Goal: Transaction & Acquisition: Purchase product/service

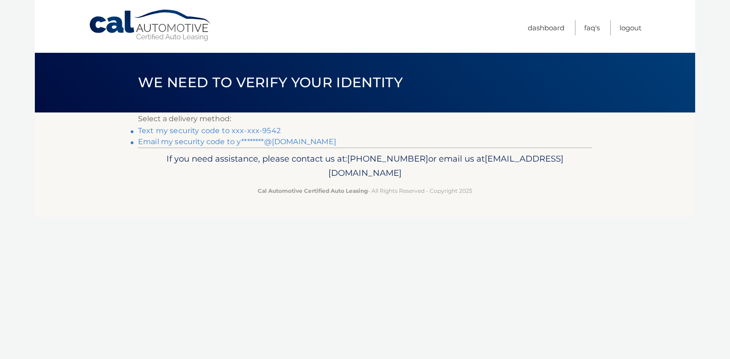
click at [182, 128] on link "Text my security code to xxx-xxx-9542" at bounding box center [209, 130] width 143 height 9
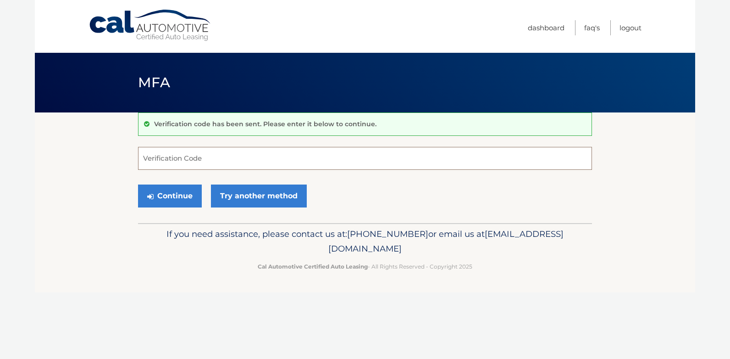
click at [177, 156] on input "Verification Code" at bounding box center [365, 158] width 454 height 23
type input "005796"
click at [138, 184] on button "Continue" at bounding box center [170, 195] width 64 height 23
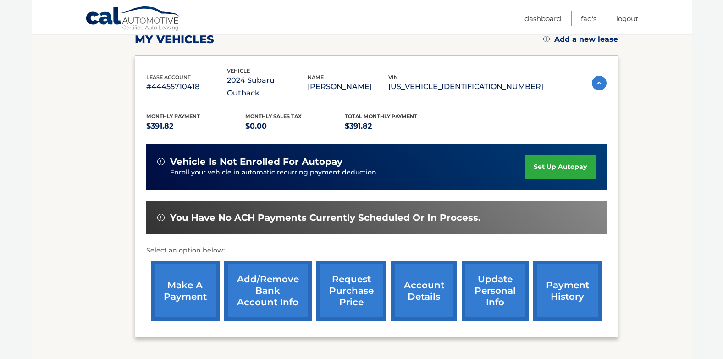
scroll to position [138, 0]
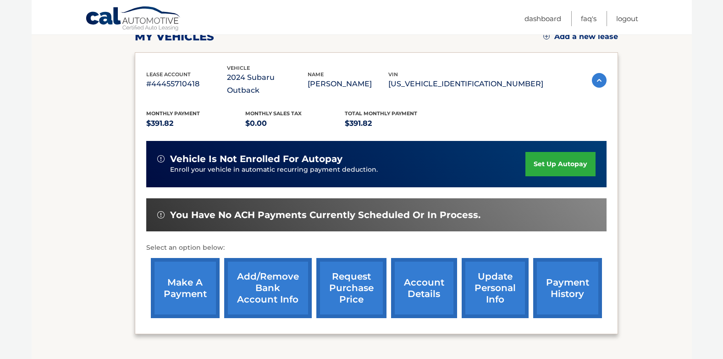
click at [186, 281] on link "make a payment" at bounding box center [185, 288] width 69 height 60
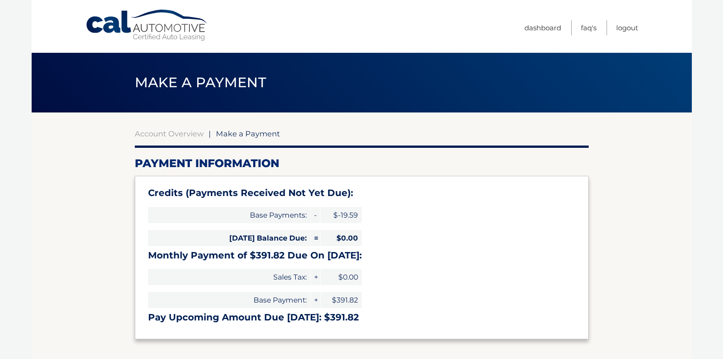
select select "NWFiZDU3MGEtYmYxMy00Y2NlLTgxYTEtNjE3YWYyNDU3OTA1"
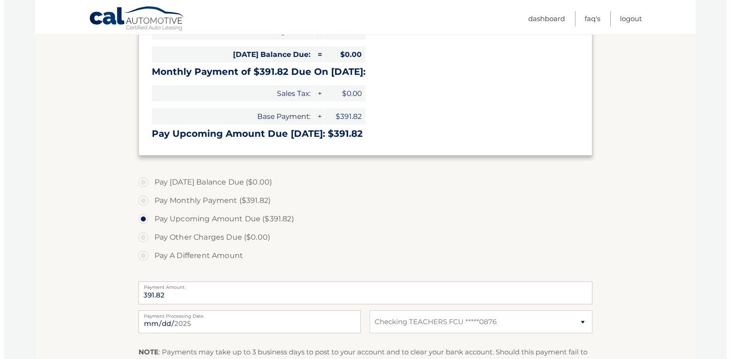
scroll to position [321, 0]
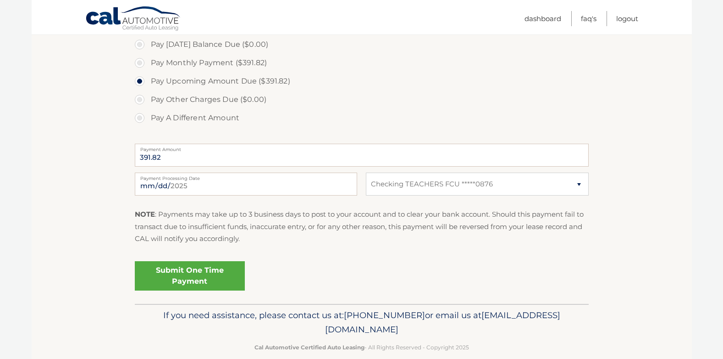
click at [207, 280] on link "Submit One Time Payment" at bounding box center [190, 275] width 110 height 29
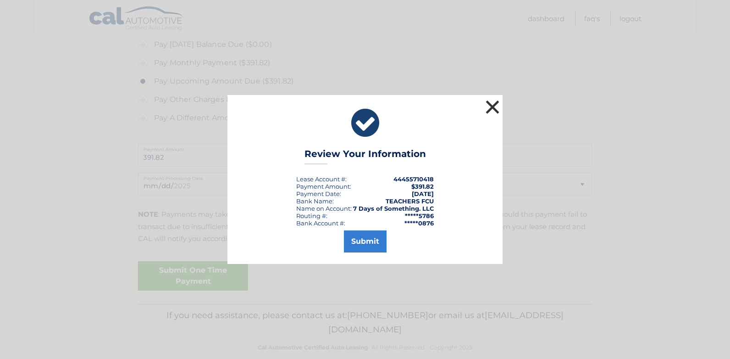
click at [500, 104] on button "×" at bounding box center [492, 107] width 18 height 18
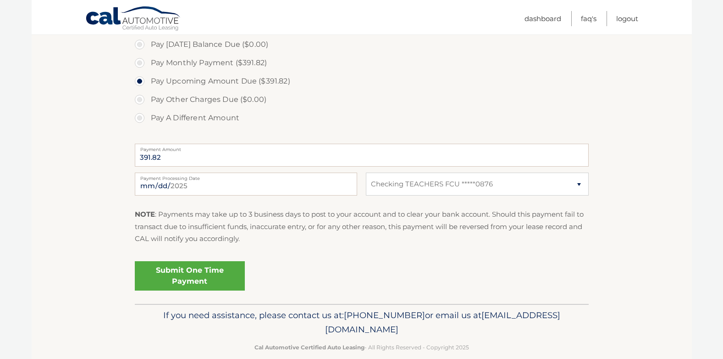
click at [172, 278] on link "Submit One Time Payment" at bounding box center [190, 275] width 110 height 29
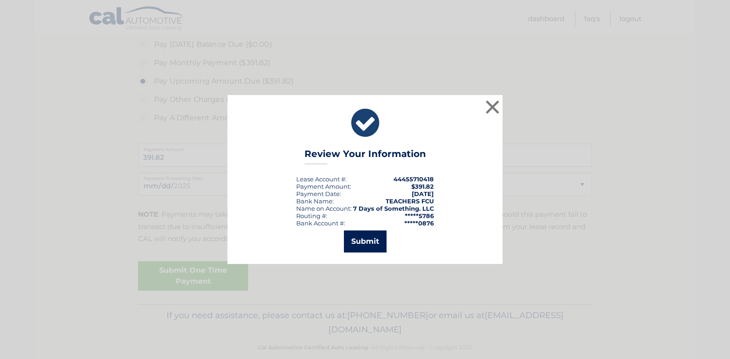
click at [378, 240] on button "Submit" at bounding box center [365, 241] width 43 height 22
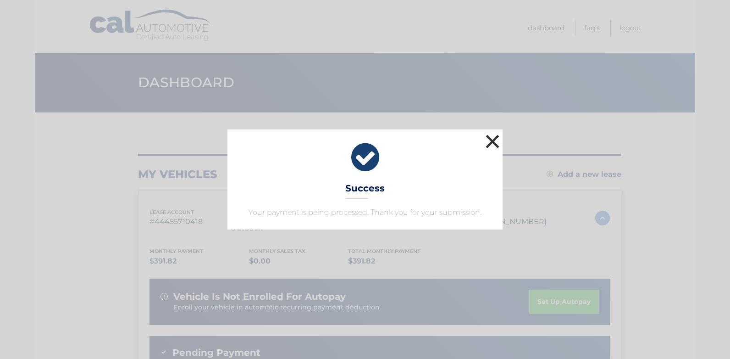
click at [494, 138] on button "×" at bounding box center [492, 141] width 18 height 18
